Goal: Find contact information: Find contact information

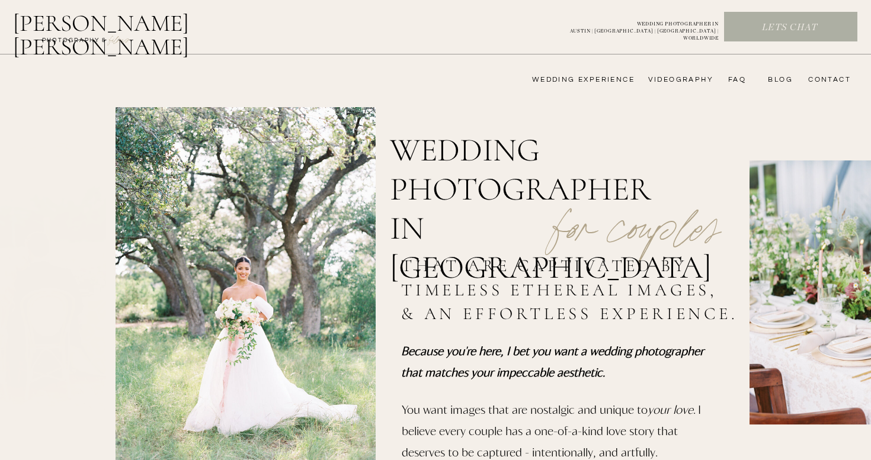
click at [683, 82] on nav "videography" at bounding box center [679, 79] width 69 height 9
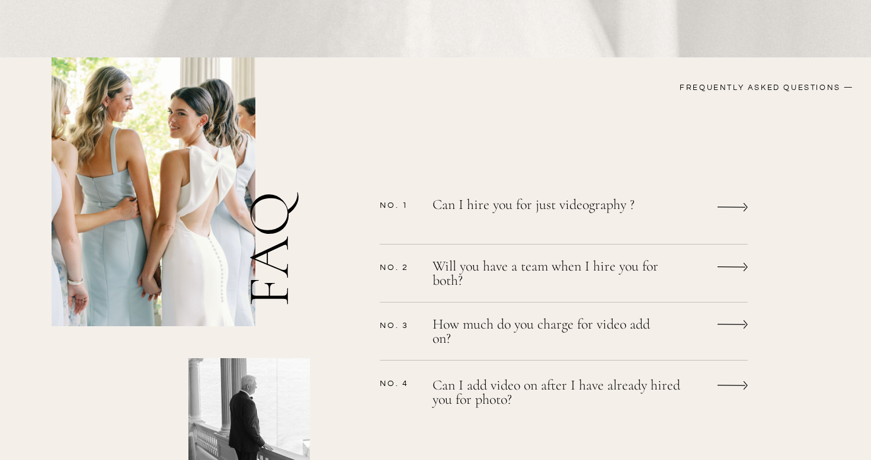
scroll to position [877, 0]
click at [653, 206] on p "Can I hire you for just videography ?" at bounding box center [548, 212] width 231 height 31
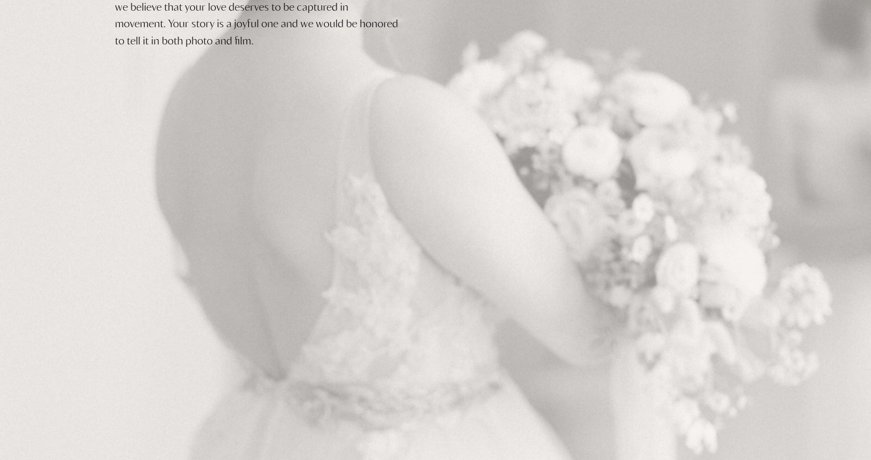
scroll to position [0, 0]
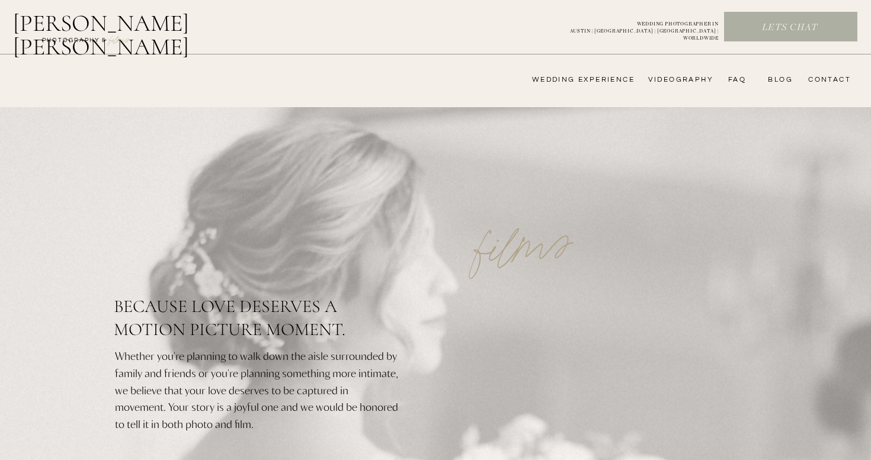
click at [618, 76] on nav "wedding experience" at bounding box center [575, 79] width 119 height 9
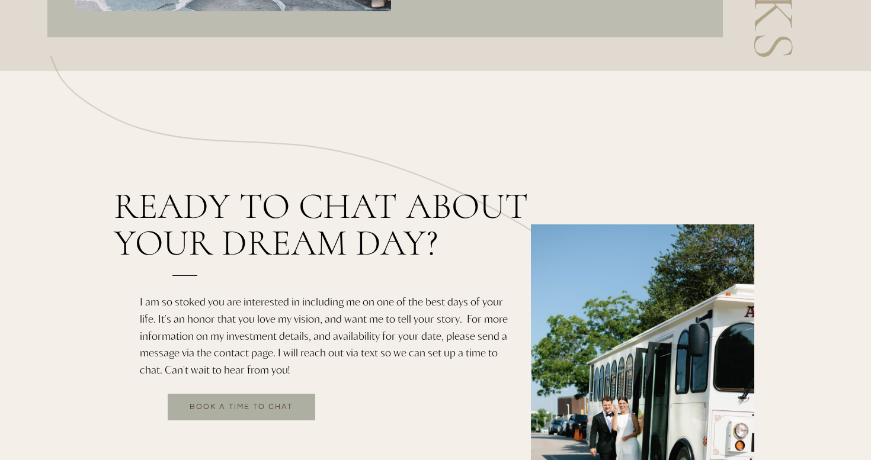
scroll to position [2543, 0]
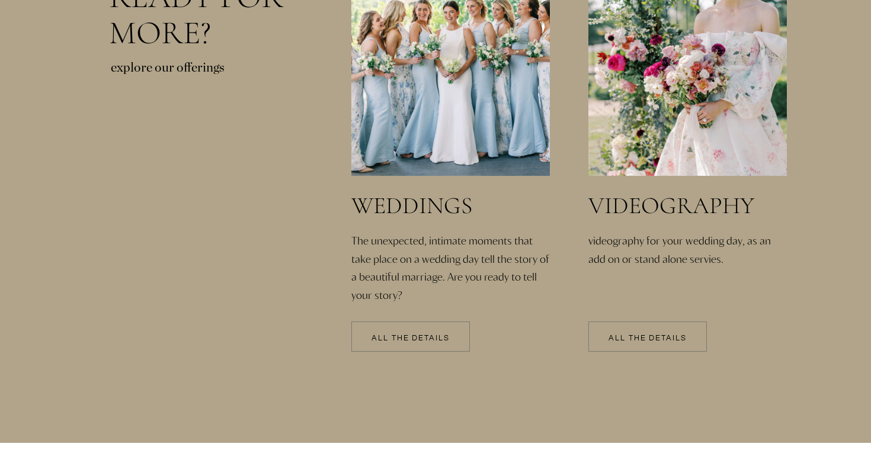
click at [668, 340] on p "All the details" at bounding box center [647, 339] width 119 height 8
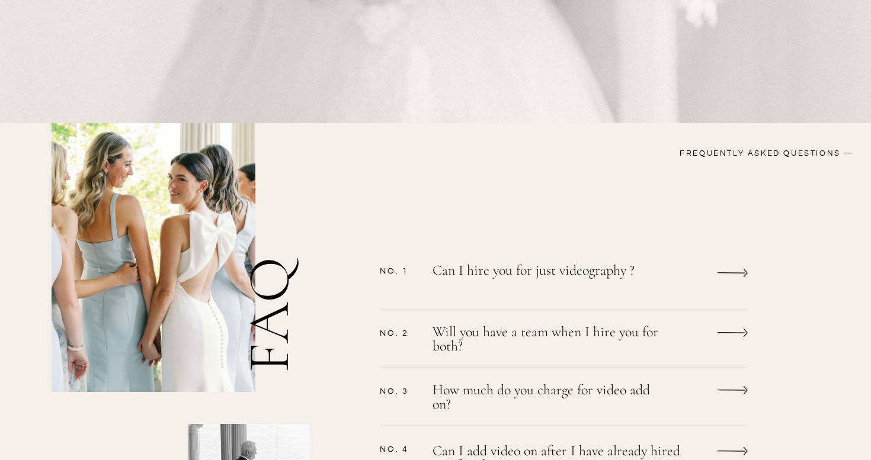
scroll to position [1109, 0]
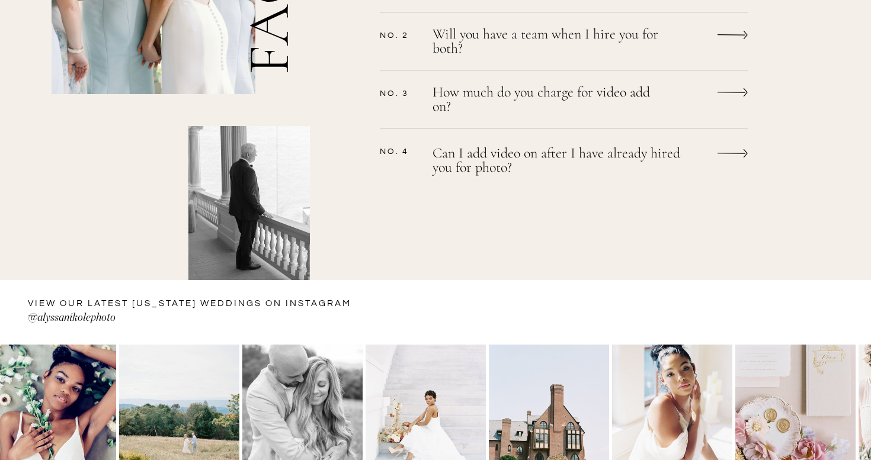
click at [728, 94] on icon at bounding box center [733, 92] width 30 height 23
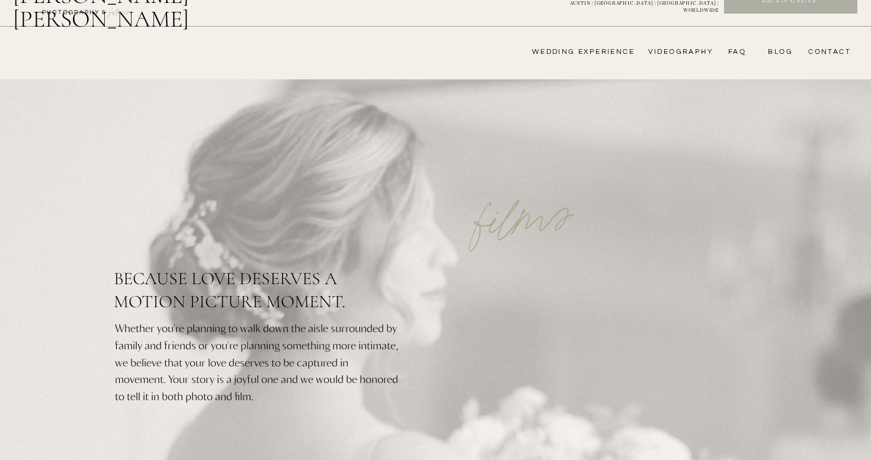
scroll to position [0, 0]
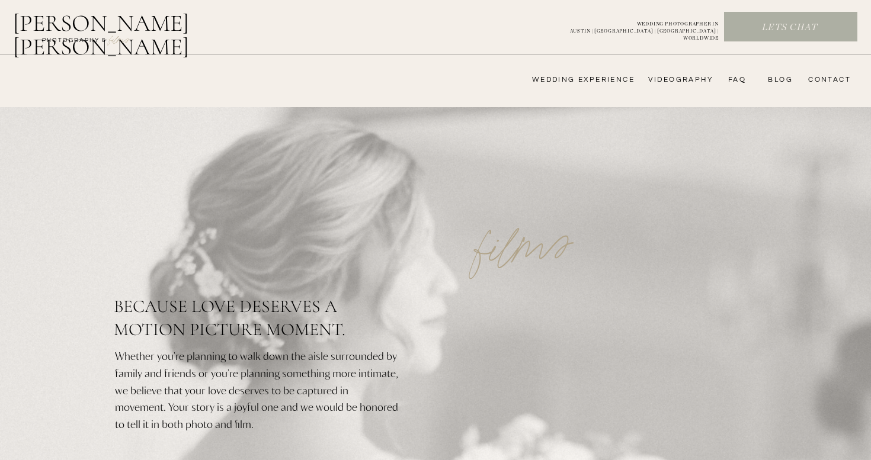
click at [731, 78] on nav "FAQ" at bounding box center [734, 79] width 24 height 9
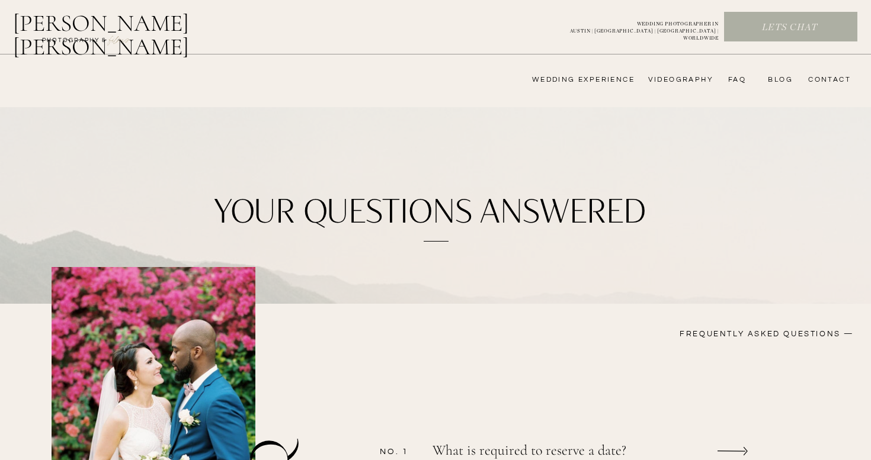
click at [823, 84] on nav "CONTACT" at bounding box center [828, 79] width 46 height 9
